Goal: Information Seeking & Learning: Check status

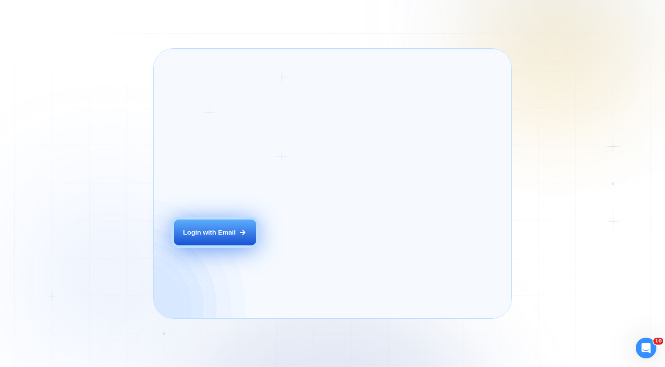
click at [285, 246] on div "Login ‍ Welcome to GigRadar. AI Business Manager for Agencies Login with Email" at bounding box center [240, 183] width 152 height 249
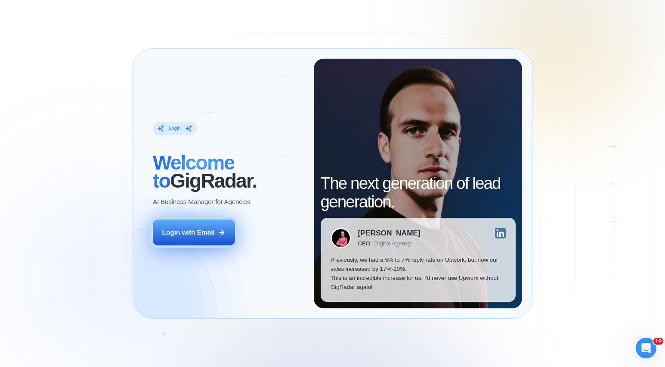
click at [223, 232] on icon at bounding box center [222, 232] width 5 height 5
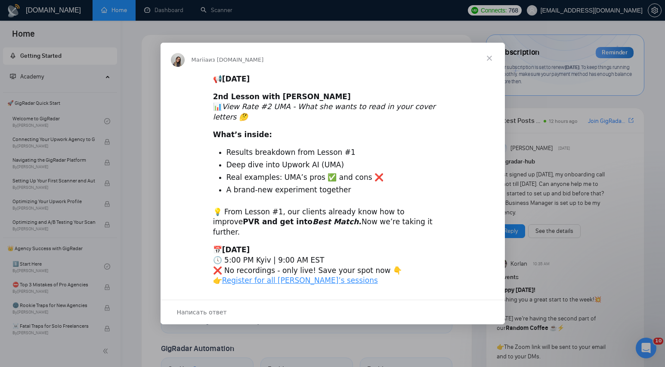
scroll to position [295, 0]
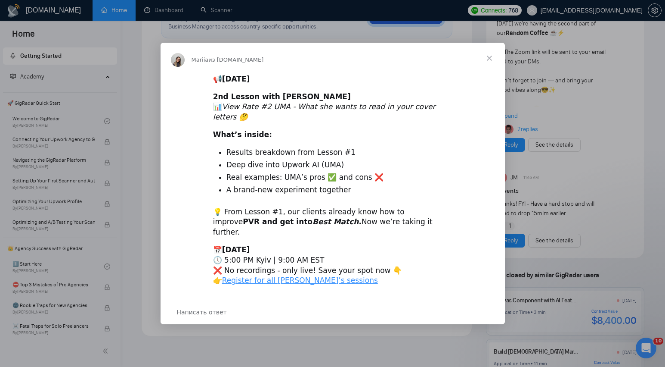
click at [491, 70] on span "Закрыть" at bounding box center [489, 58] width 31 height 31
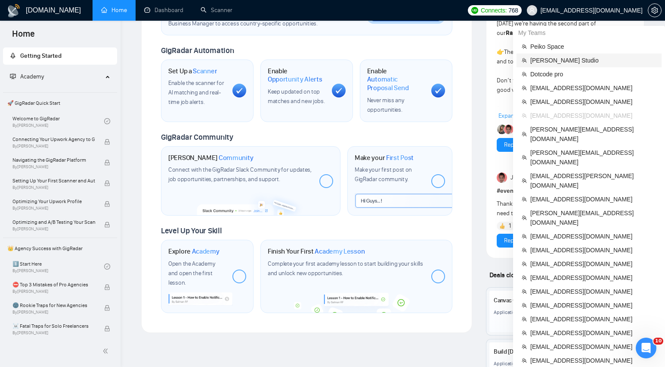
click at [560, 59] on span "[PERSON_NAME] Studio" at bounding box center [594, 60] width 126 height 9
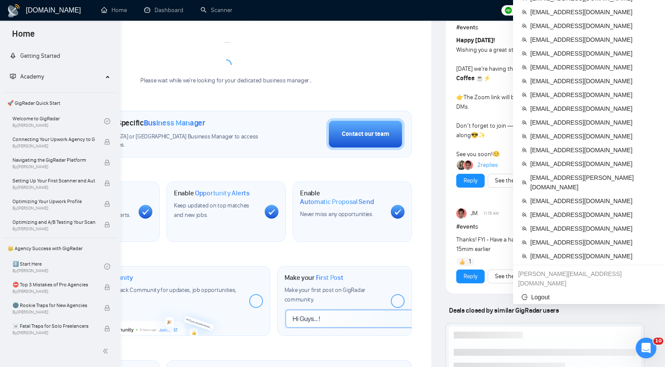
scroll to position [177, 0]
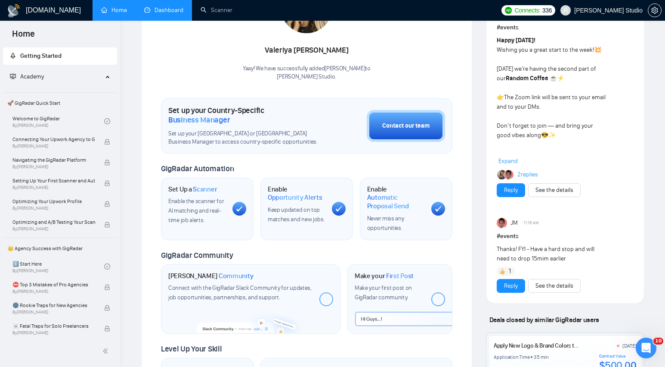
click at [172, 6] on link "Dashboard" at bounding box center [163, 9] width 39 height 7
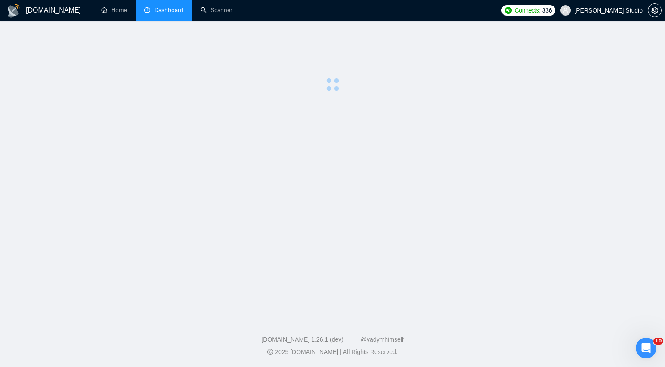
click at [172, 3] on li "Dashboard" at bounding box center [164, 10] width 56 height 21
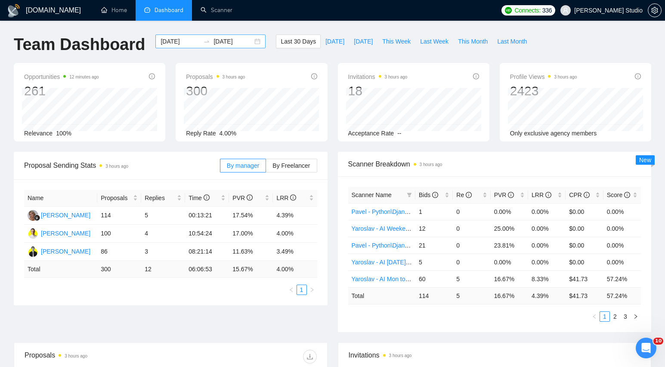
click at [250, 41] on div "[DATE] [DATE]" at bounding box center [210, 41] width 110 height 14
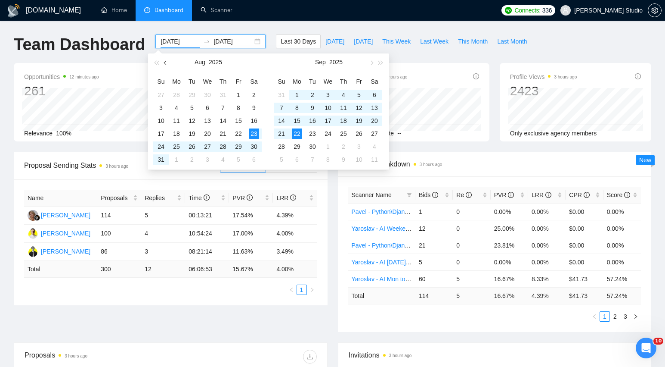
click at [168, 62] on span "button" at bounding box center [166, 62] width 4 height 4
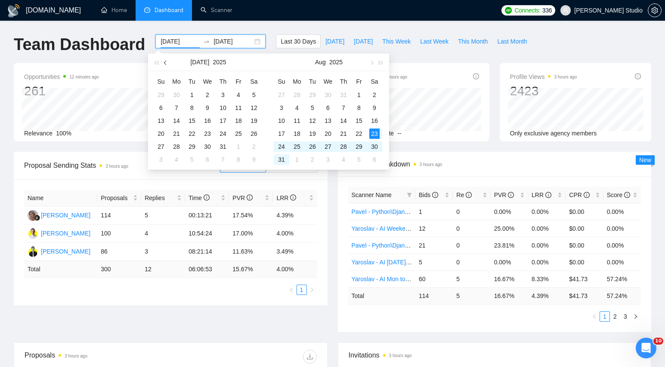
click at [168, 62] on span "button" at bounding box center [166, 62] width 4 height 4
type input "[DATE]"
click at [160, 134] on div "22" at bounding box center [161, 133] width 10 height 10
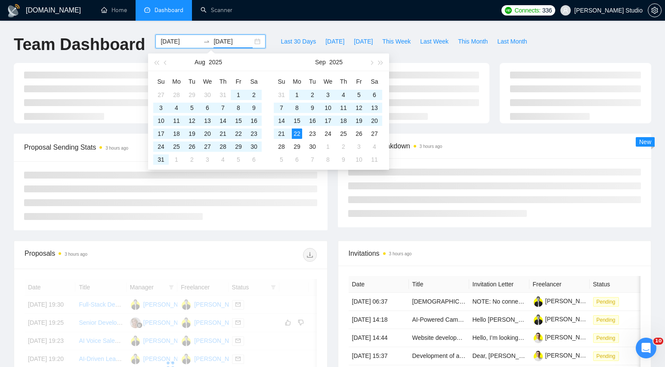
click at [513, 54] on div "Last 30 Days Today Yesterday This Week Last Week This Month Last Month" at bounding box center [404, 48] width 266 height 28
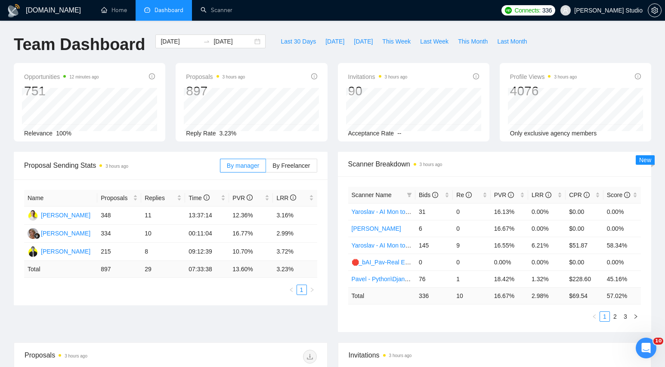
click at [434, 297] on td "336" at bounding box center [434, 295] width 37 height 17
drag, startPoint x: 438, startPoint y: 296, endPoint x: 413, endPoint y: 295, distance: 25.9
click at [413, 295] on tr "Total 336 10 16.67 % 2.98 % $ 69.54 57.02 %" at bounding box center [494, 295] width 293 height 17
copy tr "336"
drag, startPoint x: 532, startPoint y: 296, endPoint x: 555, endPoint y: 295, distance: 23.7
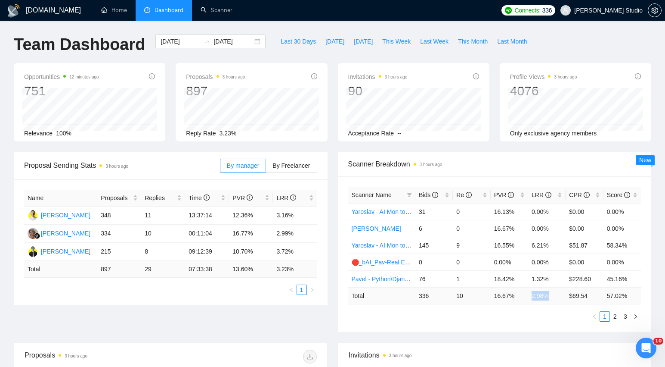
click at [555, 295] on td "2.98 %" at bounding box center [547, 295] width 37 height 17
copy td "2.98 %"
drag, startPoint x: 566, startPoint y: 294, endPoint x: 593, endPoint y: 294, distance: 26.7
click at [593, 294] on td "$ 69.54" at bounding box center [584, 295] width 37 height 17
copy td "$ 69.54"
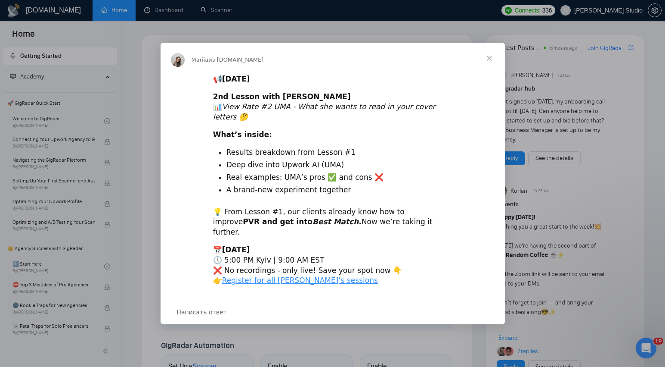
click at [491, 68] on span "Закрыть" at bounding box center [489, 58] width 31 height 31
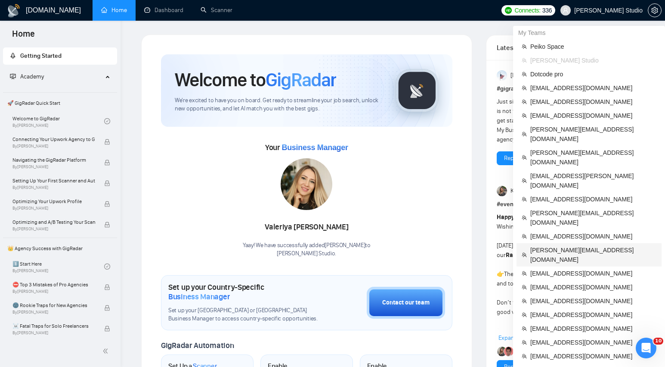
click at [559, 245] on span "alan@patondigital.com" at bounding box center [594, 254] width 126 height 19
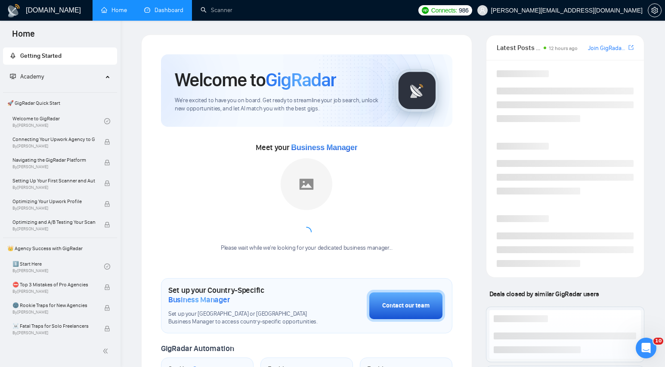
click at [157, 14] on link "Dashboard" at bounding box center [163, 9] width 39 height 7
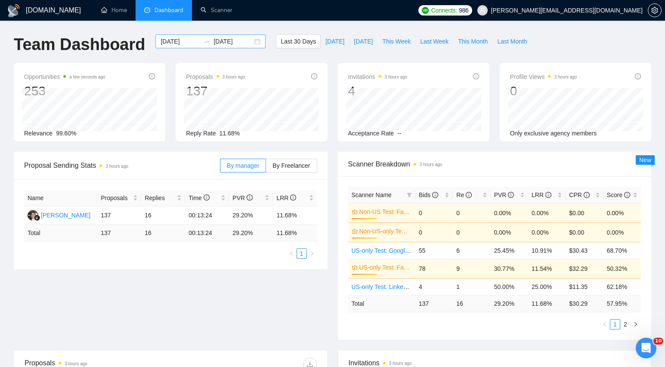
click at [247, 40] on div "2025-08-23 2025-09-22" at bounding box center [210, 41] width 110 height 14
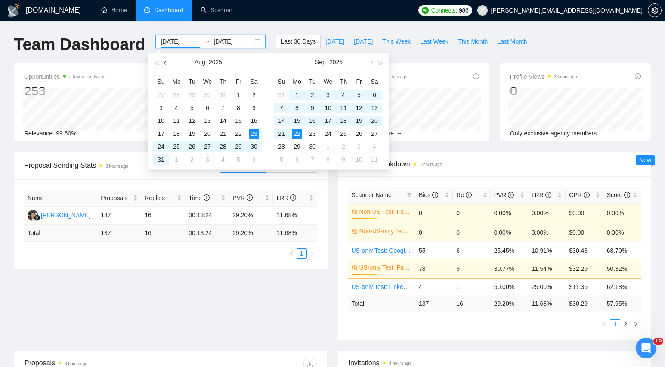
click at [168, 64] on button "button" at bounding box center [165, 61] width 9 height 17
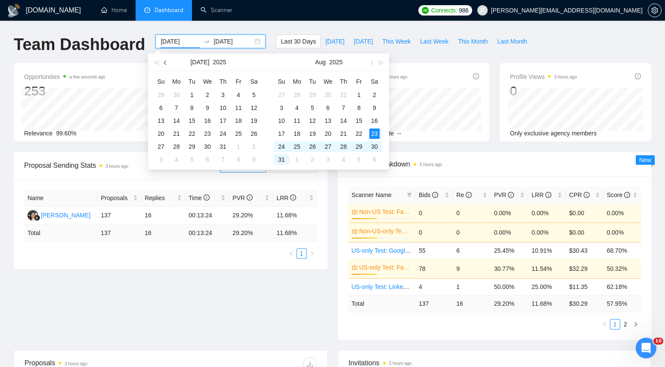
click at [168, 64] on button "button" at bounding box center [165, 61] width 9 height 17
type input "[DATE]"
click at [163, 132] on div "22" at bounding box center [161, 133] width 10 height 10
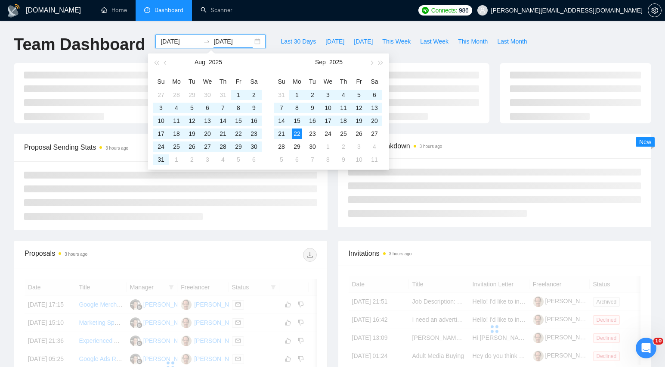
type input "[DATE]"
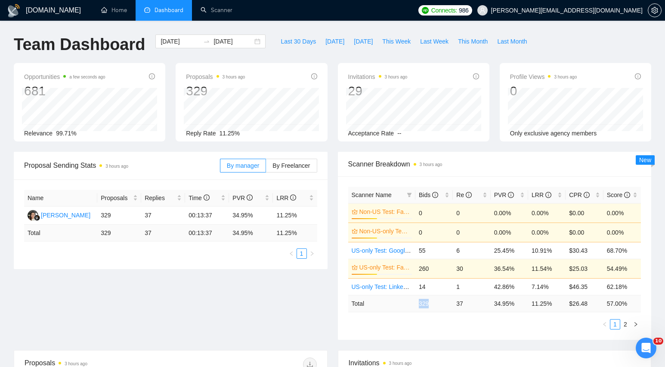
drag, startPoint x: 416, startPoint y: 303, endPoint x: 438, endPoint y: 304, distance: 22.4
click at [438, 304] on td "329" at bounding box center [434, 303] width 37 height 17
copy td "329"
drag, startPoint x: 558, startPoint y: 304, endPoint x: 531, endPoint y: 304, distance: 26.7
click at [531, 304] on td "11.25 %" at bounding box center [547, 303] width 37 height 17
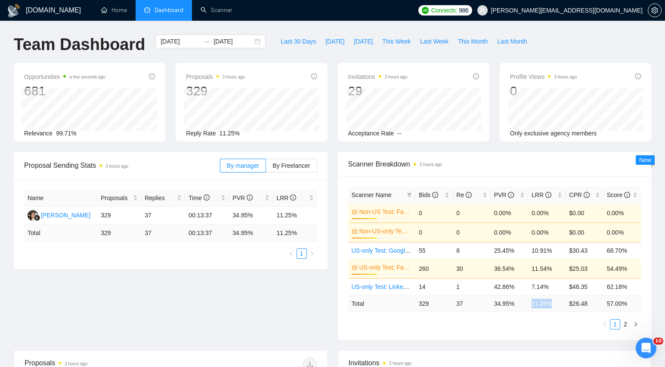
copy td "11.25 %"
drag, startPoint x: 594, startPoint y: 302, endPoint x: 568, endPoint y: 302, distance: 26.3
click at [568, 302] on td "$ 26.48" at bounding box center [584, 303] width 37 height 17
copy td "$ 26.48"
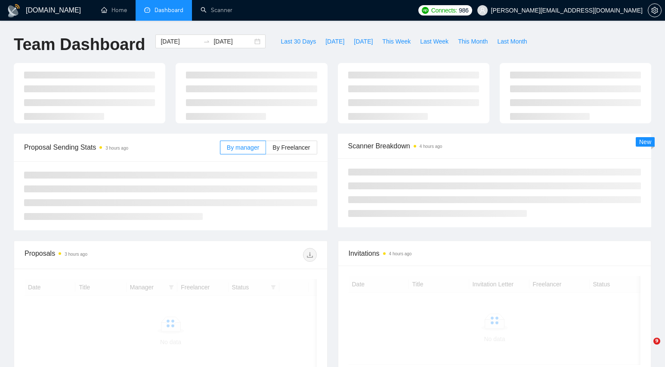
click at [581, 45] on div "Team Dashboard 2025-06-22 2025-09-22 Last 30 Days Today Yesterday This Week Las…" at bounding box center [333, 48] width 648 height 28
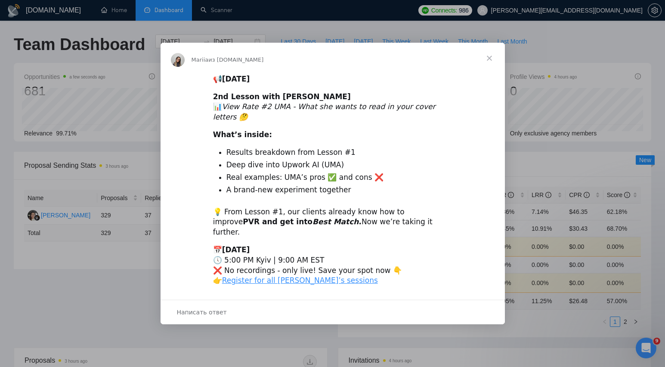
click at [491, 68] on span "Закрыть" at bounding box center [489, 58] width 31 height 31
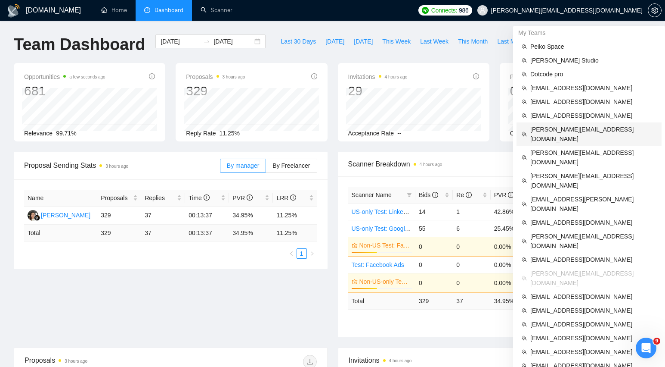
click at [573, 127] on span "[PERSON_NAME][EMAIL_ADDRESS][DOMAIN_NAME]" at bounding box center [594, 133] width 126 height 19
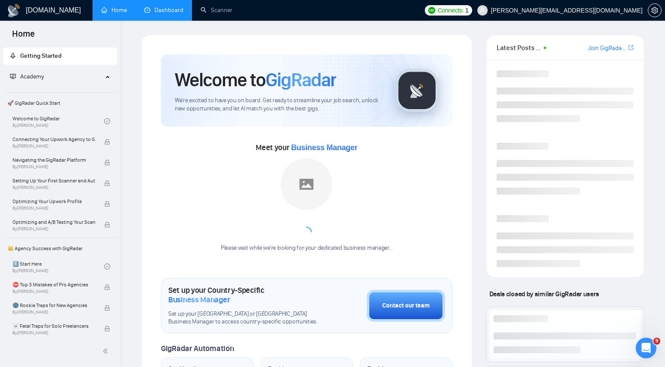
click at [171, 10] on link "Dashboard" at bounding box center [163, 9] width 39 height 7
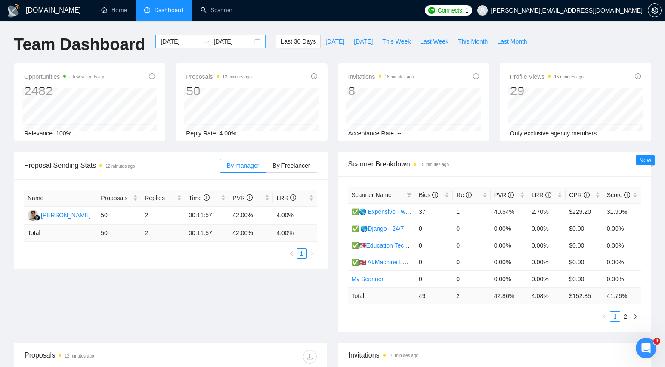
click at [253, 42] on div "[DATE] [DATE]" at bounding box center [210, 41] width 110 height 14
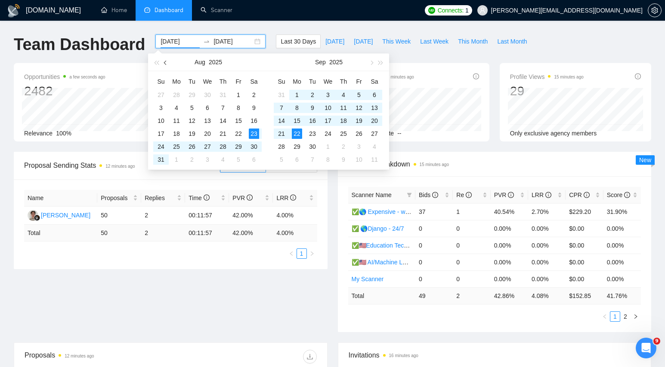
click at [167, 65] on button "button" at bounding box center [165, 61] width 9 height 17
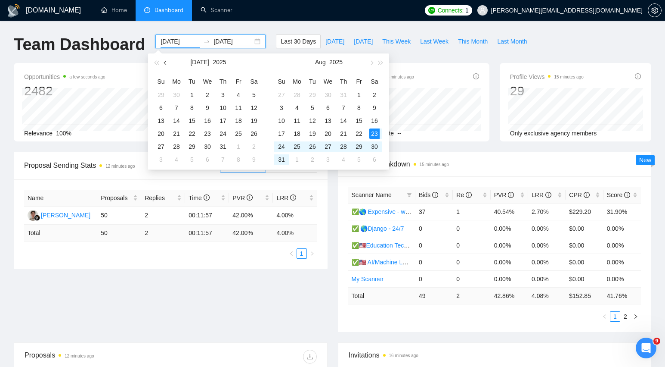
click at [167, 65] on button "button" at bounding box center [165, 61] width 9 height 17
type input "[DATE]"
click at [160, 134] on div "22" at bounding box center [161, 133] width 10 height 10
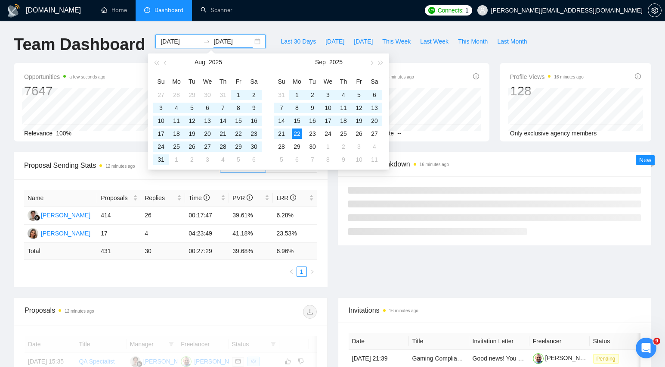
click at [348, 242] on div at bounding box center [495, 210] width 314 height 69
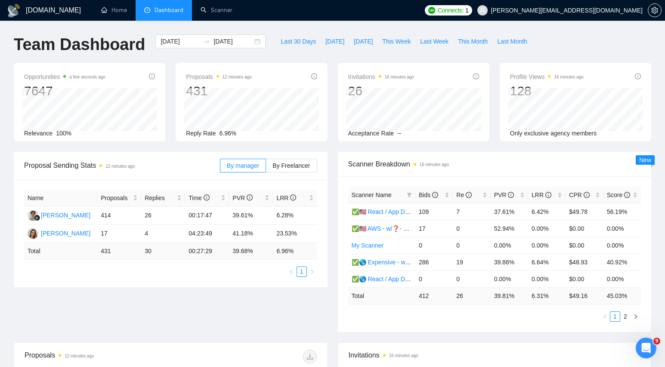
click at [419, 296] on td "412" at bounding box center [434, 295] width 37 height 17
drag, startPoint x: 533, startPoint y: 296, endPoint x: 556, endPoint y: 295, distance: 22.9
click at [556, 295] on td "6.31 %" at bounding box center [547, 295] width 37 height 17
copy td "6.31 %"
drag, startPoint x: 570, startPoint y: 297, endPoint x: 592, endPoint y: 295, distance: 22.5
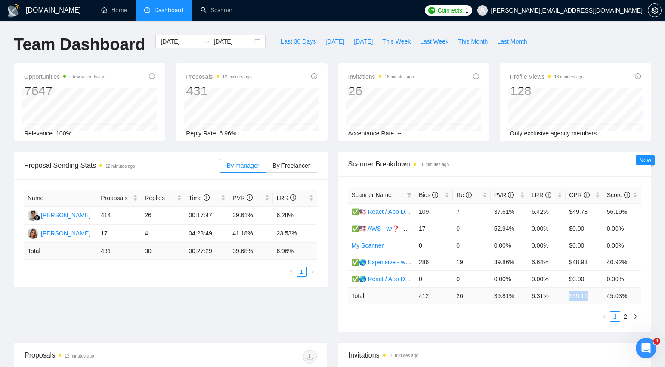
click at [592, 295] on td "$ 49.16" at bounding box center [584, 295] width 37 height 17
copy td "$ 49.16"
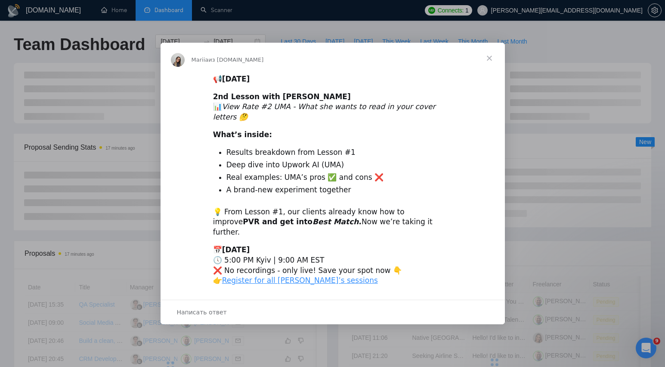
click at [485, 72] on span "Закрыть" at bounding box center [489, 58] width 31 height 31
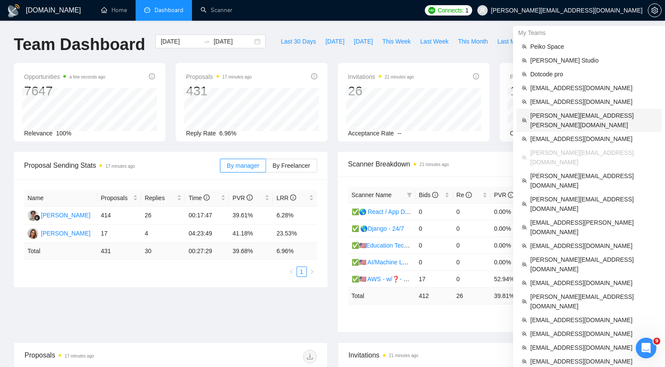
click at [549, 114] on span "[PERSON_NAME][EMAIL_ADDRESS][PERSON_NAME][DOMAIN_NAME]" at bounding box center [594, 120] width 126 height 19
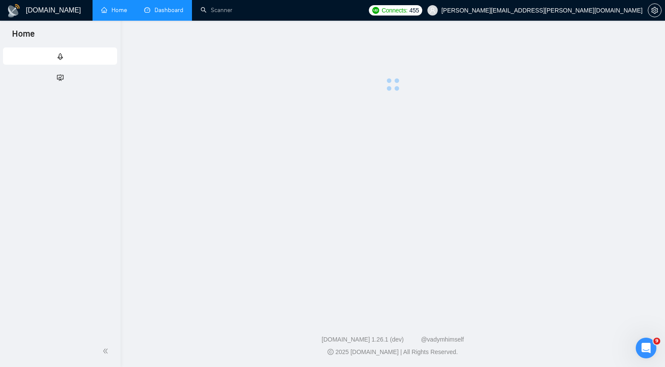
click at [166, 11] on span "🚀 GigRadar Quick Start" at bounding box center [138, 15] width 260 height 17
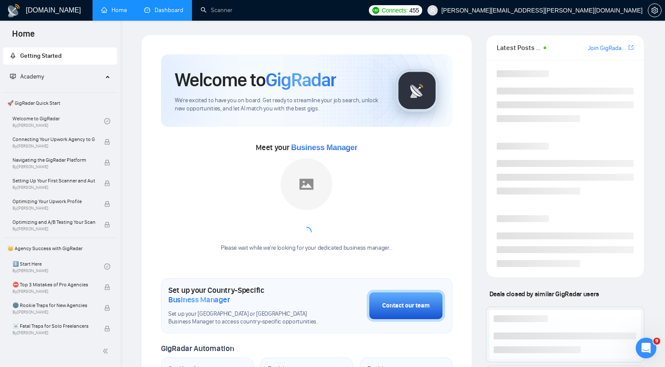
click at [154, 6] on link "Dashboard" at bounding box center [163, 9] width 39 height 7
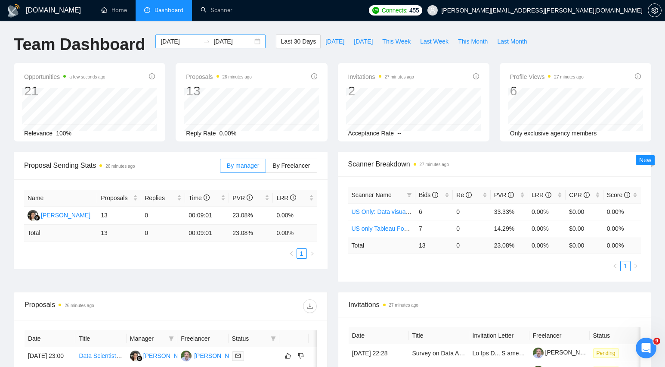
click at [252, 41] on div "[DATE] [DATE]" at bounding box center [210, 41] width 110 height 14
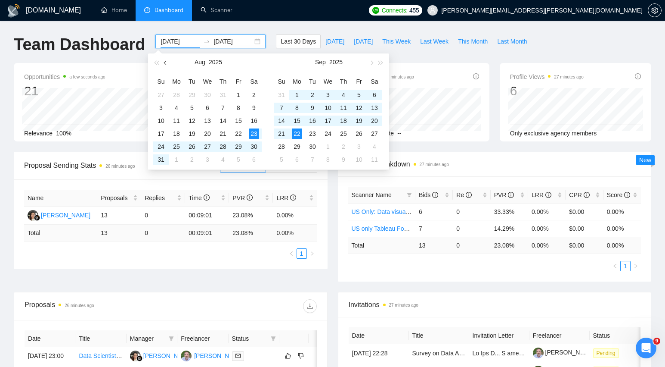
click at [166, 63] on span "button" at bounding box center [166, 62] width 4 height 4
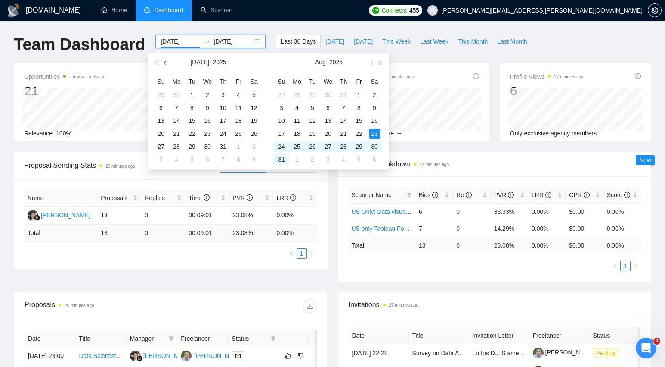
click at [166, 63] on span "button" at bounding box center [166, 62] width 4 height 4
type input "[DATE]"
click at [162, 131] on div "22" at bounding box center [161, 133] width 10 height 10
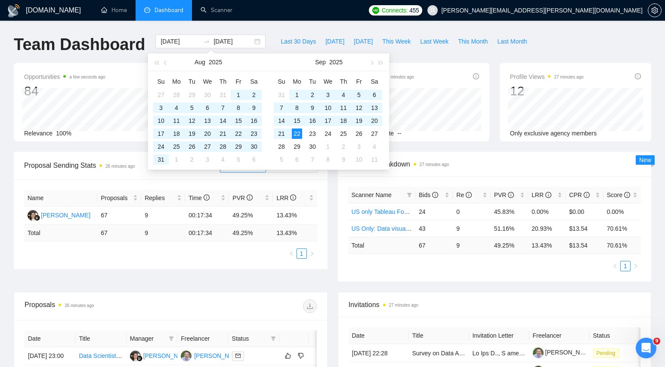
click at [497, 250] on td "49.25 %" at bounding box center [509, 244] width 37 height 17
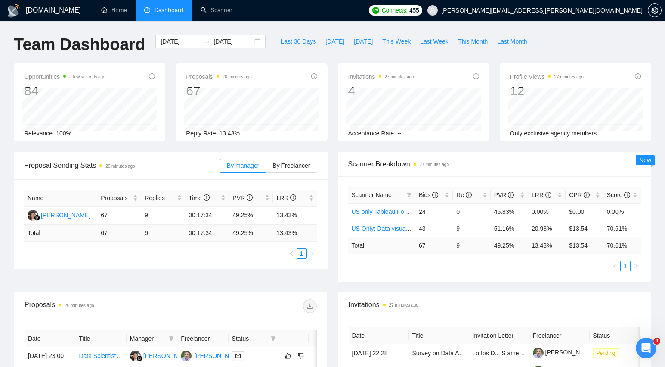
click at [419, 245] on td "67" at bounding box center [434, 244] width 37 height 17
drag, startPoint x: 533, startPoint y: 247, endPoint x: 557, endPoint y: 246, distance: 24.6
click at [557, 246] on td "13.43 %" at bounding box center [547, 244] width 37 height 17
copy td "13.43 %"
drag, startPoint x: 570, startPoint y: 246, endPoint x: 593, endPoint y: 246, distance: 22.8
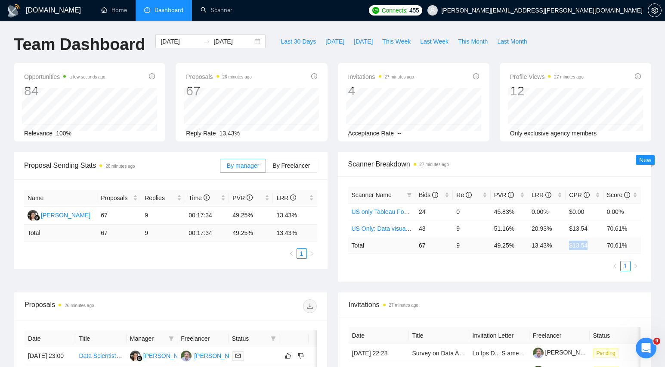
click at [593, 246] on td "$ 13.54" at bounding box center [584, 244] width 37 height 17
copy td "$ 13.54"
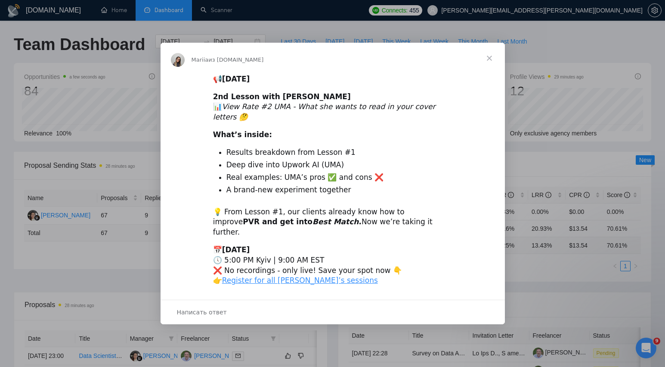
click at [491, 67] on span "Закрыть" at bounding box center [489, 58] width 31 height 31
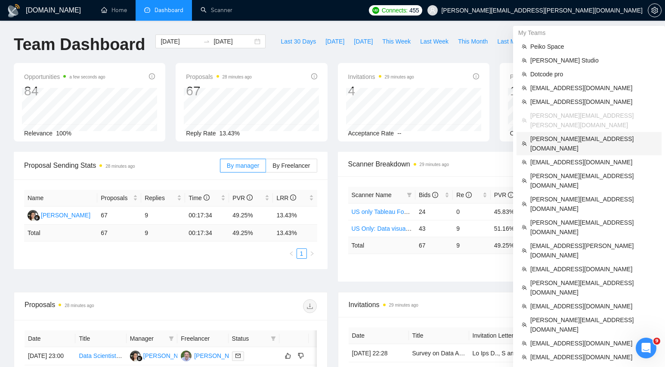
click at [559, 134] on span "[PERSON_NAME][EMAIL_ADDRESS][DOMAIN_NAME]" at bounding box center [594, 143] width 126 height 19
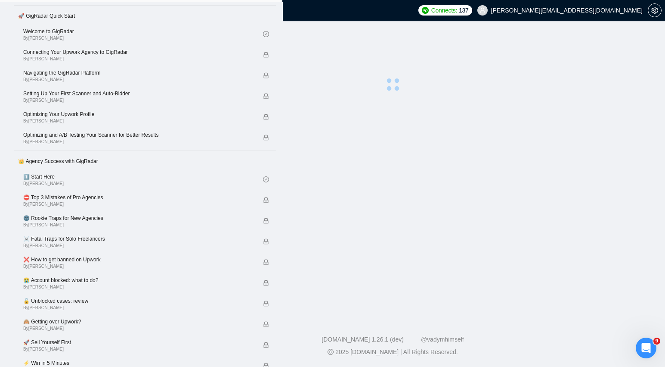
click at [171, 14] on link "Dashboard" at bounding box center [163, 9] width 39 height 7
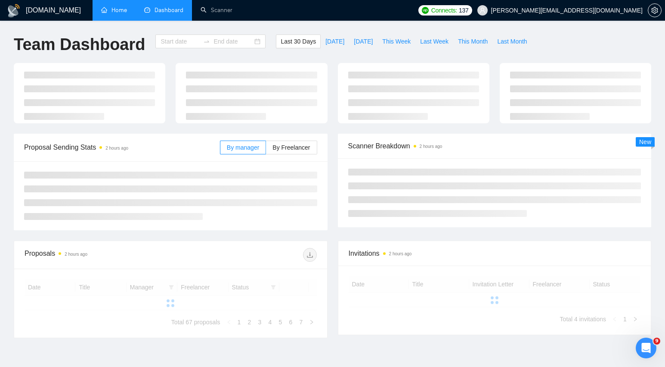
type input "[DATE]"
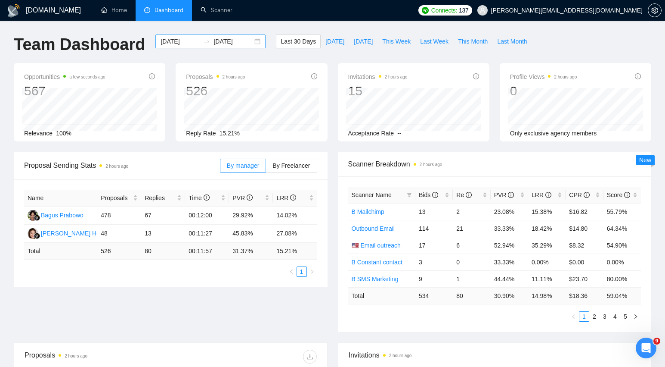
click at [252, 43] on div "[DATE] [DATE]" at bounding box center [210, 41] width 110 height 14
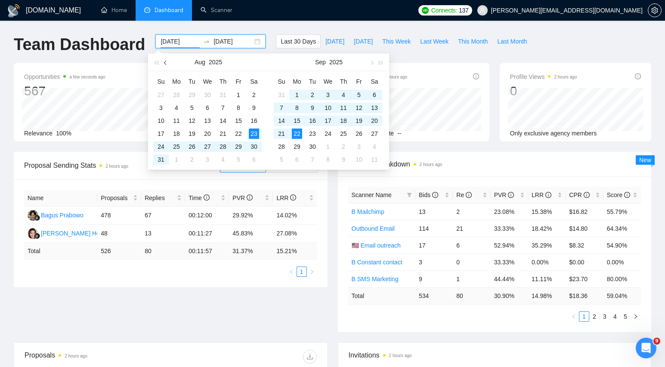
click at [166, 63] on span "button" at bounding box center [166, 62] width 4 height 4
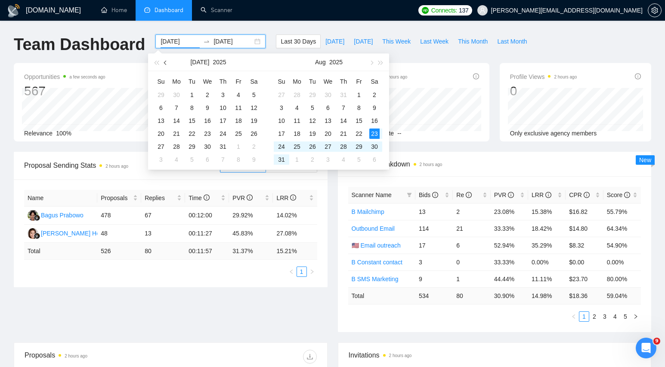
click at [166, 63] on span "button" at bounding box center [166, 62] width 4 height 4
type input "[DATE]"
click at [167, 134] on td "22" at bounding box center [161, 133] width 16 height 13
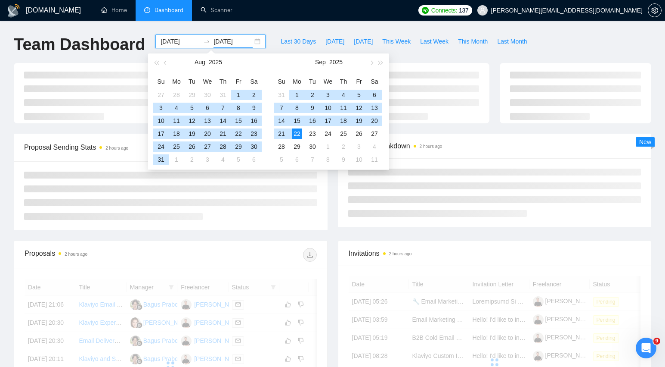
type input "[DATE]"
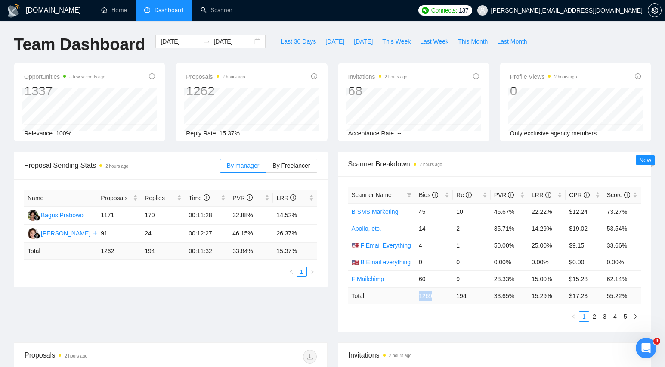
drag, startPoint x: 419, startPoint y: 295, endPoint x: 441, endPoint y: 295, distance: 22.4
click at [441, 295] on td "1269" at bounding box center [434, 295] width 37 height 17
copy td "1269"
drag, startPoint x: 532, startPoint y: 296, endPoint x: 556, endPoint y: 295, distance: 24.2
click at [556, 295] on td "15.29 %" at bounding box center [547, 295] width 37 height 17
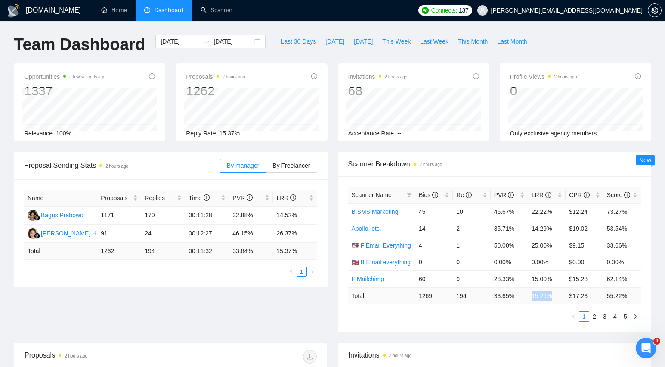
copy td "15.29 %"
drag, startPoint x: 569, startPoint y: 295, endPoint x: 593, endPoint y: 293, distance: 24.3
click at [593, 292] on td "$ 17.23" at bounding box center [584, 295] width 37 height 17
copy td "$ 17.23"
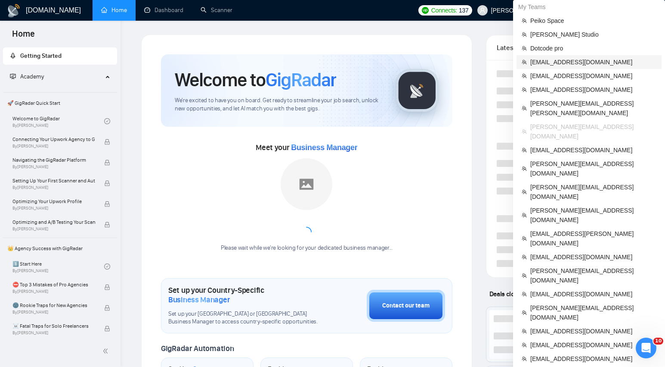
click at [561, 66] on span "[EMAIL_ADDRESS][DOMAIN_NAME]" at bounding box center [594, 61] width 126 height 9
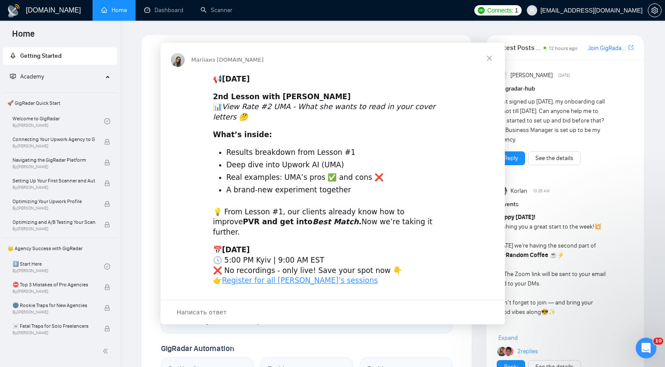
click at [152, 13] on div "Мессенджер Intercom" at bounding box center [332, 183] width 665 height 367
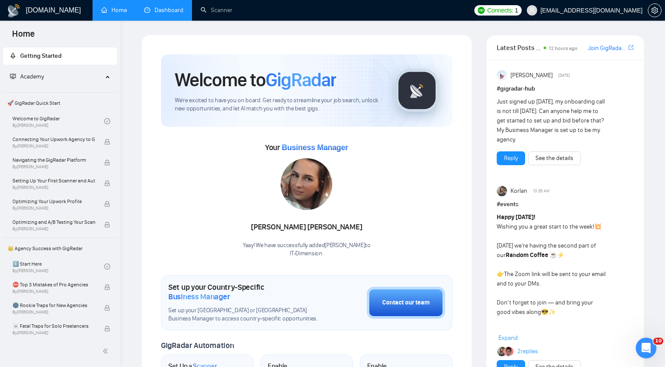
click at [173, 6] on link "Dashboard" at bounding box center [163, 9] width 39 height 7
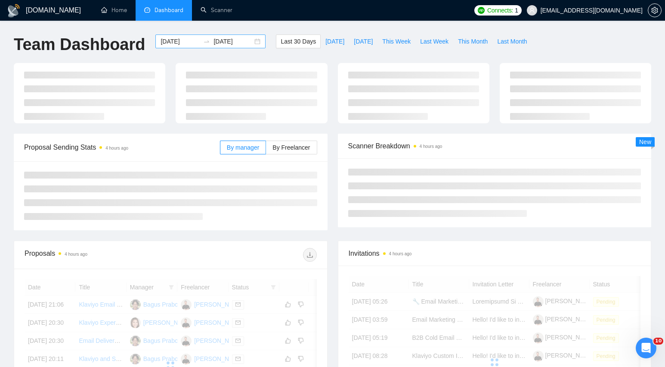
click at [248, 40] on div "[DATE] [DATE]" at bounding box center [210, 41] width 110 height 14
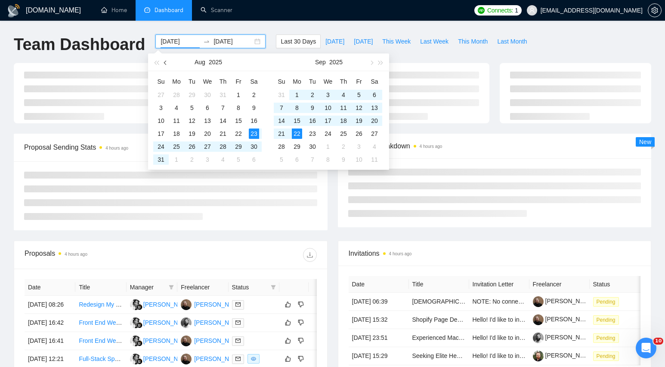
click at [165, 64] on button "button" at bounding box center [165, 61] width 9 height 17
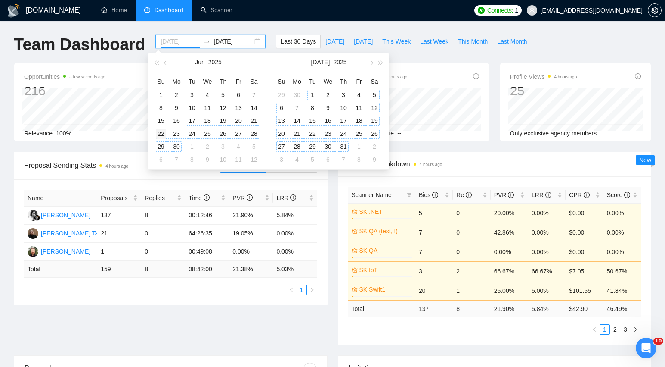
type input "[DATE]"
click at [162, 131] on div "22" at bounding box center [161, 133] width 10 height 10
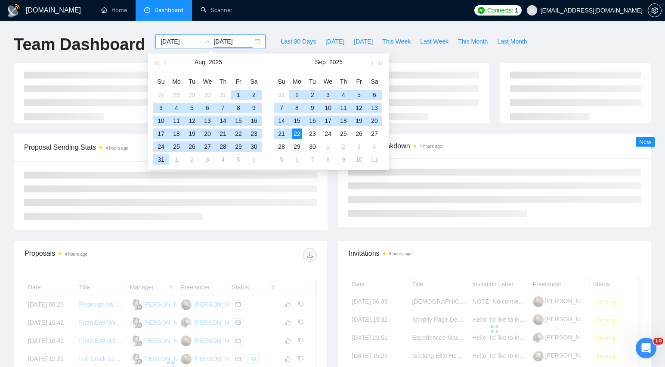
type input "[DATE]"
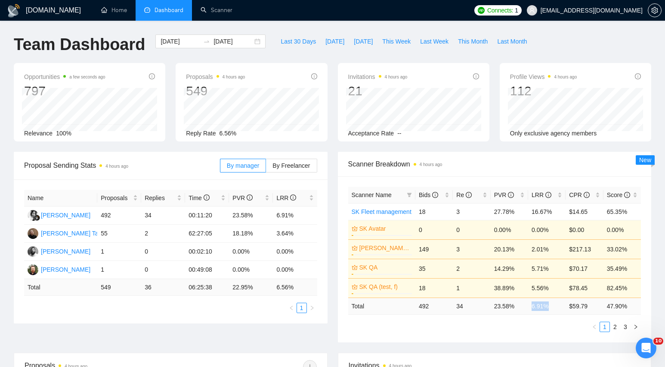
drag, startPoint x: 532, startPoint y: 307, endPoint x: 551, endPoint y: 307, distance: 18.5
click at [551, 307] on td "6.91 %" at bounding box center [547, 305] width 37 height 17
copy td "6.91 %"
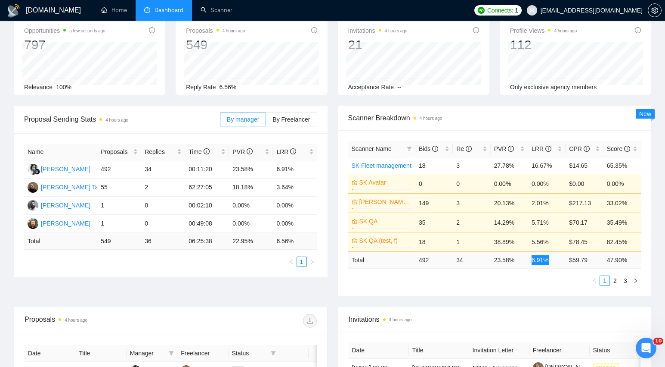
scroll to position [30, 0]
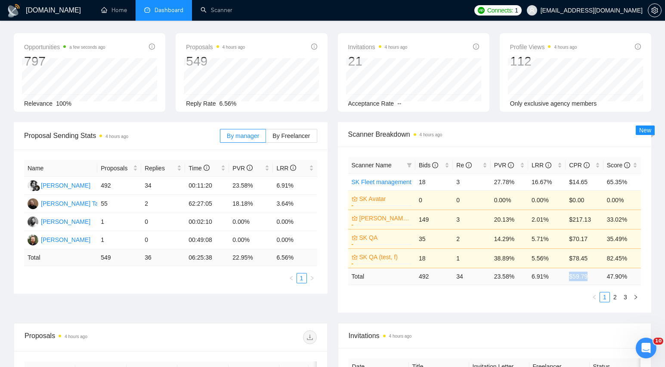
drag, startPoint x: 595, startPoint y: 276, endPoint x: 569, endPoint y: 276, distance: 26.3
click at [569, 276] on td "$ 59.79" at bounding box center [584, 275] width 37 height 17
copy td "$ 59.79"
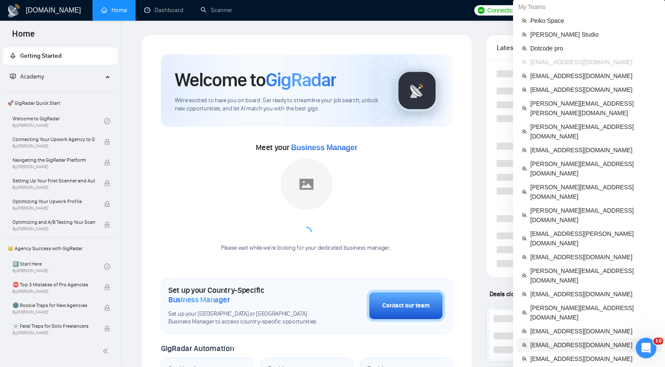
click at [551, 340] on span "[EMAIL_ADDRESS][DOMAIN_NAME]" at bounding box center [594, 344] width 126 height 9
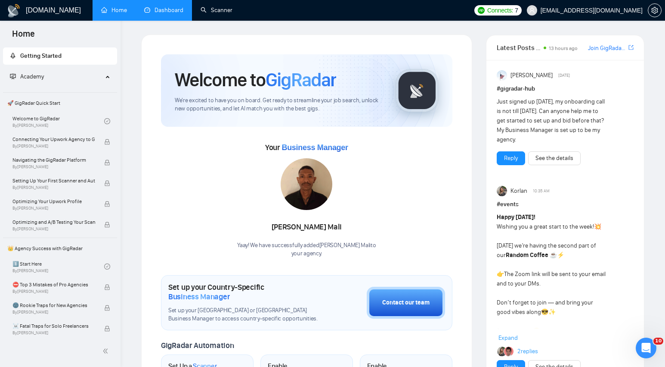
click at [183, 12] on link "Dashboard" at bounding box center [163, 9] width 39 height 7
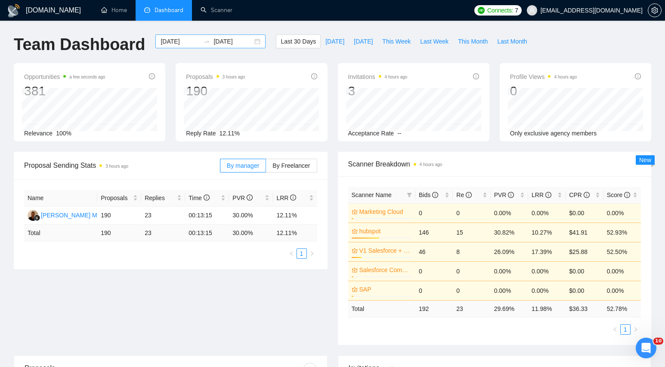
click at [252, 44] on div "[DATE] [DATE]" at bounding box center [210, 41] width 110 height 14
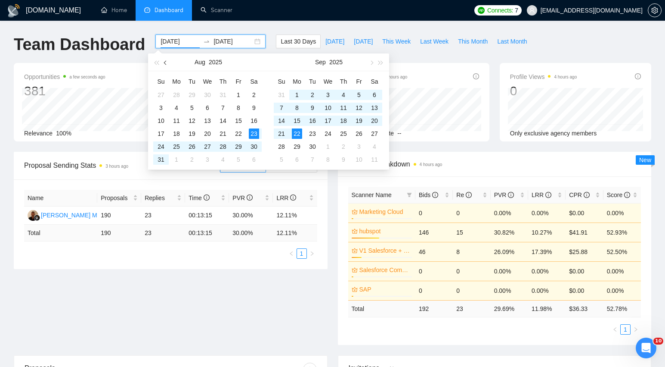
click at [167, 63] on span "button" at bounding box center [166, 62] width 4 height 4
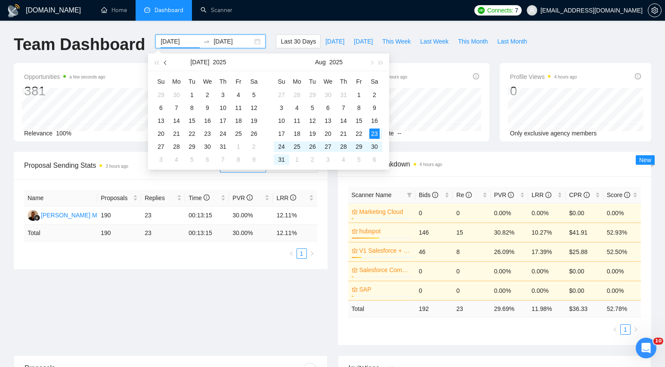
click at [167, 63] on span "button" at bounding box center [166, 62] width 4 height 4
type input "[DATE]"
click at [162, 135] on div "22" at bounding box center [161, 133] width 10 height 10
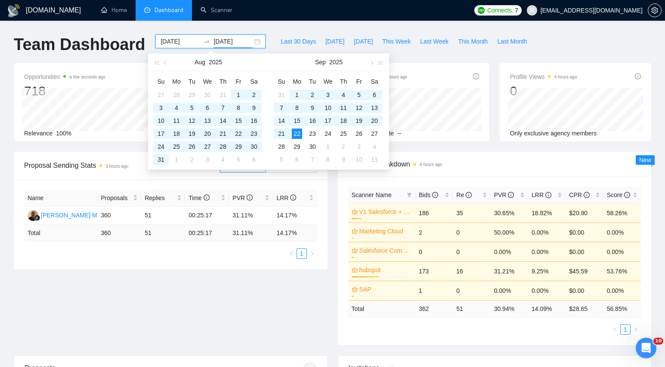
type input "[DATE]"
click at [306, 290] on div "Proposal Sending Stats 3 hours ago By manager By Freelancer Name Proposals Repl…" at bounding box center [333, 253] width 648 height 203
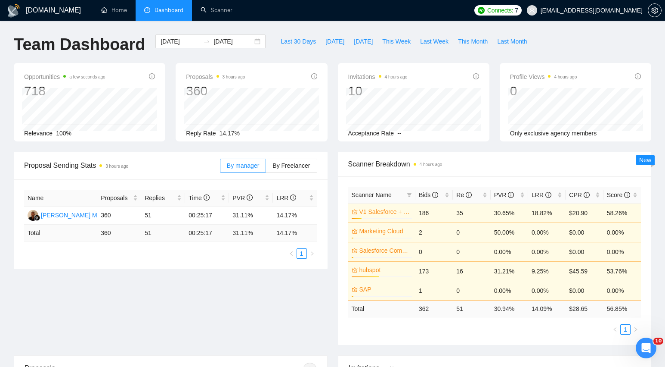
click at [447, 308] on td "362" at bounding box center [434, 308] width 37 height 17
drag, startPoint x: 532, startPoint y: 309, endPoint x: 556, endPoint y: 310, distance: 23.7
click at [556, 310] on td "14.09 %" at bounding box center [547, 308] width 37 height 17
copy td "14.09 %"
click at [573, 308] on td "$ 28.65" at bounding box center [584, 308] width 37 height 17
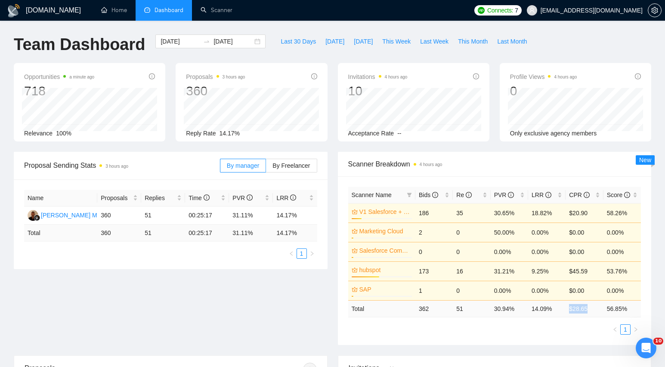
drag, startPoint x: 570, startPoint y: 308, endPoint x: 590, endPoint y: 310, distance: 20.4
click at [590, 310] on td "$ 28.65" at bounding box center [584, 308] width 37 height 17
copy td "$ 28.65"
